Goal: Complete application form

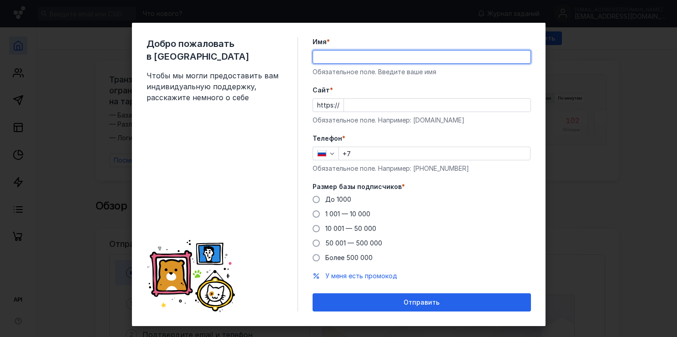
click at [340, 59] on input "Имя *" at bounding box center [422, 57] width 218 height 13
type input "[PERSON_NAME]"
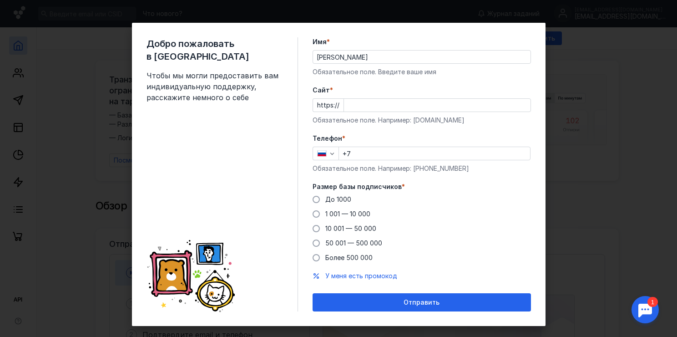
click at [507, 86] on label "Cайт *" at bounding box center [422, 90] width 219 height 9
click at [507, 99] on input "Cайт *" at bounding box center [437, 105] width 187 height 13
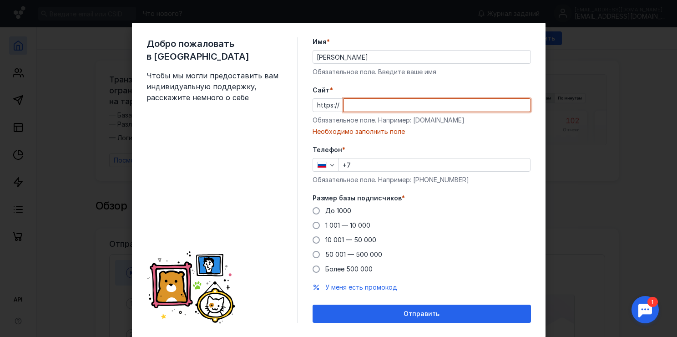
paste input "[DOMAIN_NAME][URL]"
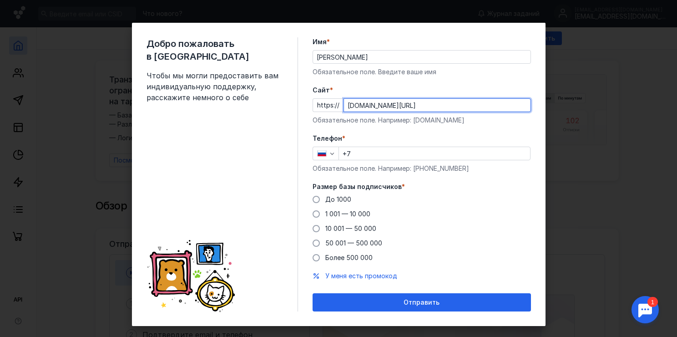
type input "[DOMAIN_NAME][URL]"
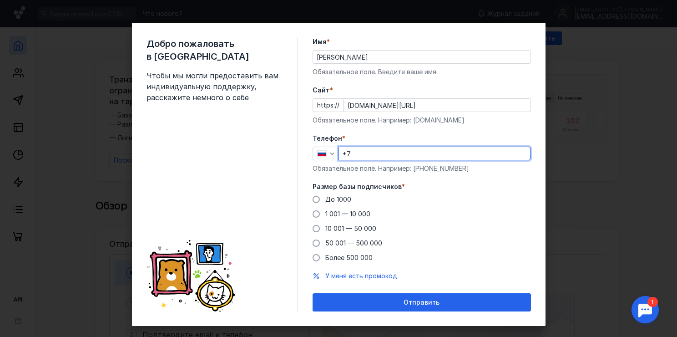
click at [372, 157] on input "+7" at bounding box center [434, 153] width 191 height 13
click at [347, 151] on input "[PHONE_NUMBER]" at bounding box center [434, 153] width 191 height 13
click at [350, 153] on input "[PHONE_NUMBER]" at bounding box center [434, 153] width 191 height 13
type input "[PHONE_NUMBER]"
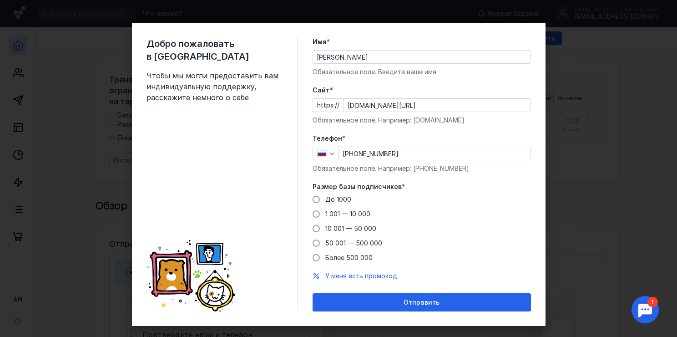
drag, startPoint x: 477, startPoint y: 196, endPoint x: 488, endPoint y: 246, distance: 51.3
click at [488, 246] on div "До [DATE] 1 001 — 10 000 10 001 — 50 000 50 001 — 500 000 Более 500 000" at bounding box center [422, 228] width 219 height 67
click at [626, 156] on div "Добро пожаловать в Sendsay Чтобы мы могли предоставить вам индивидуальную подде…" at bounding box center [338, 168] width 677 height 337
click at [313, 200] on span at bounding box center [316, 199] width 7 height 7
click at [0, 0] on input "До 1000" at bounding box center [0, 0] width 0 height 0
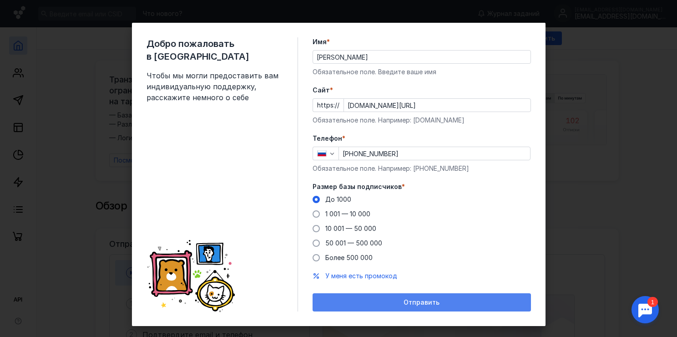
click at [411, 306] on span "Отправить" at bounding box center [422, 303] width 36 height 8
